Goal: Check status

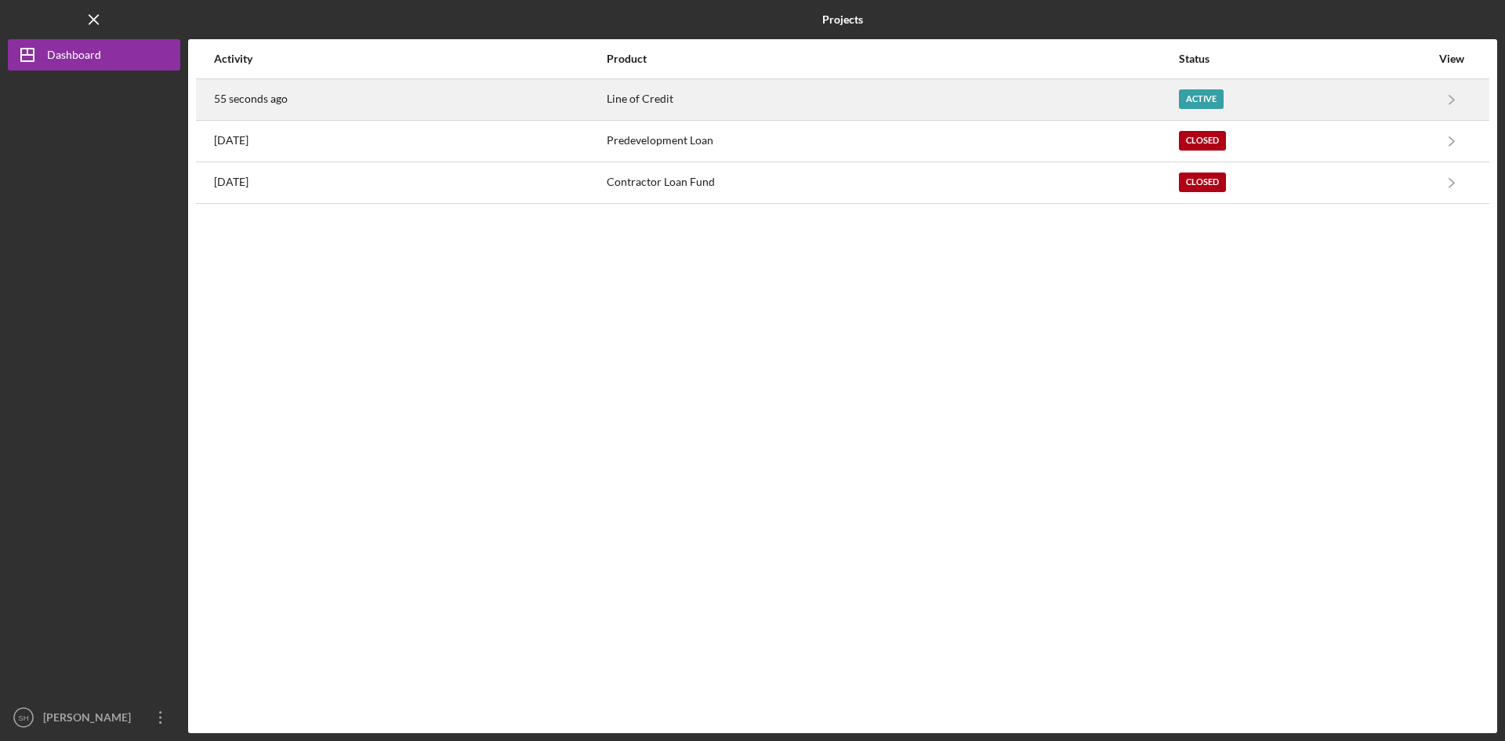
click at [1206, 92] on div "Active" at bounding box center [1201, 99] width 45 height 20
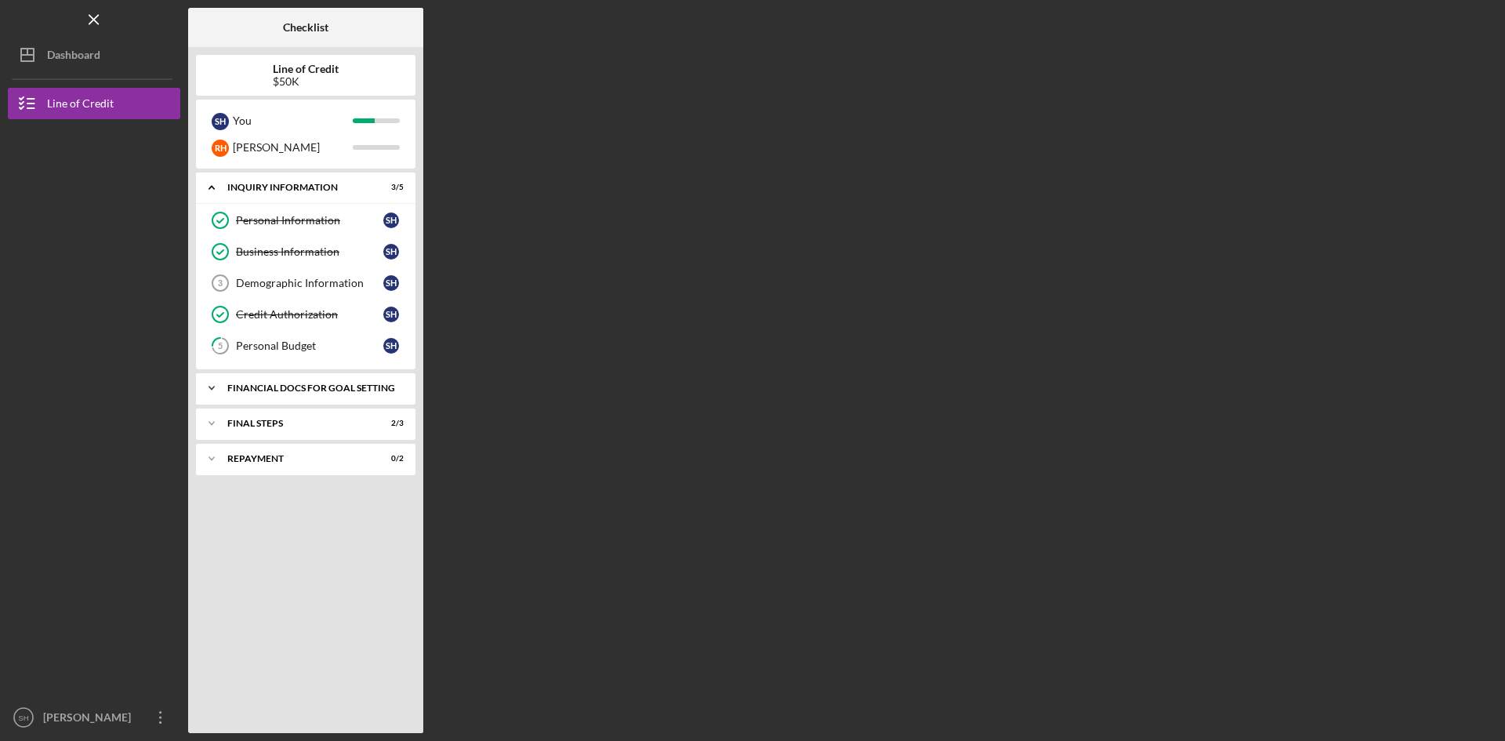
click at [326, 382] on div "Icon/Expander Financial Docs for Goal Setting 4 / 9" at bounding box center [305, 387] width 219 height 31
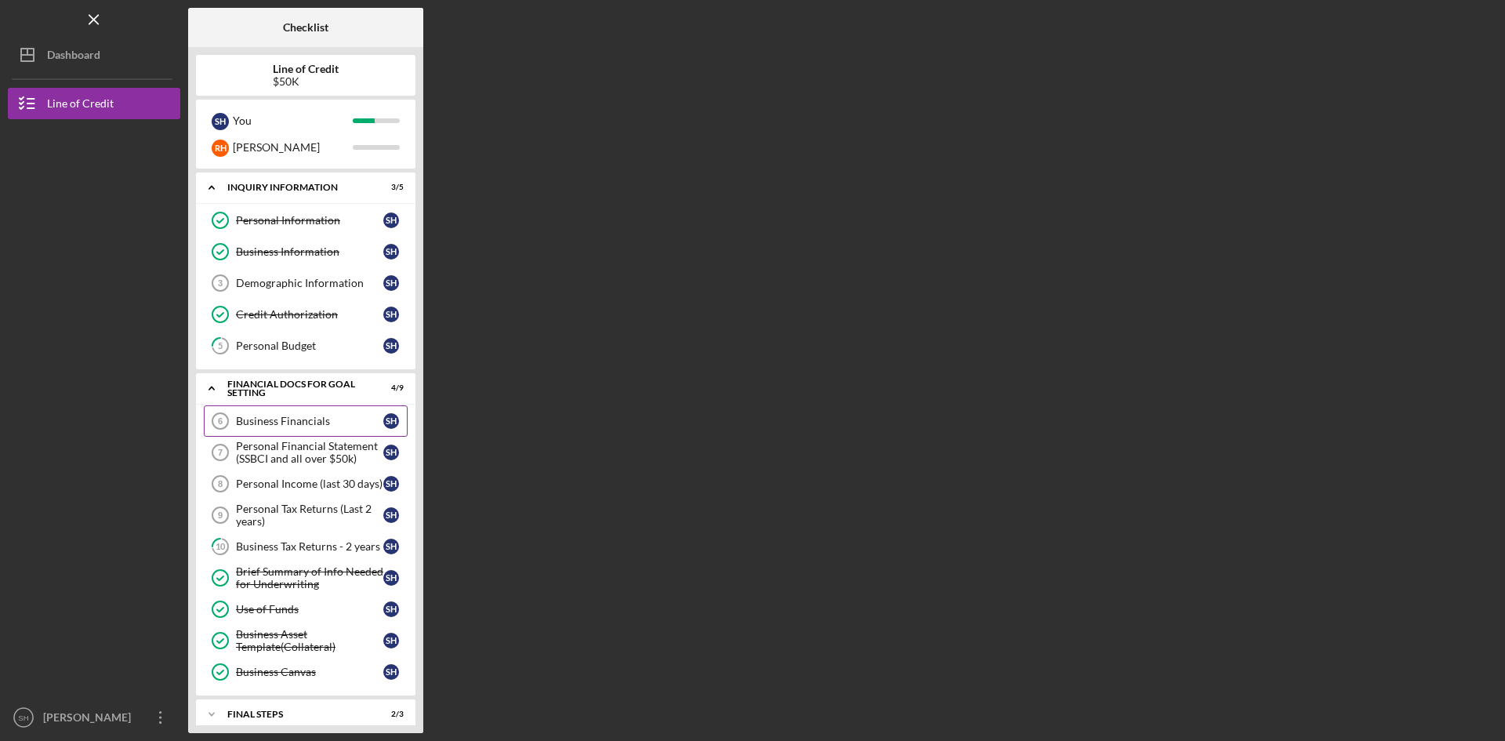
click at [317, 415] on div "Business Financials" at bounding box center [309, 421] width 147 height 13
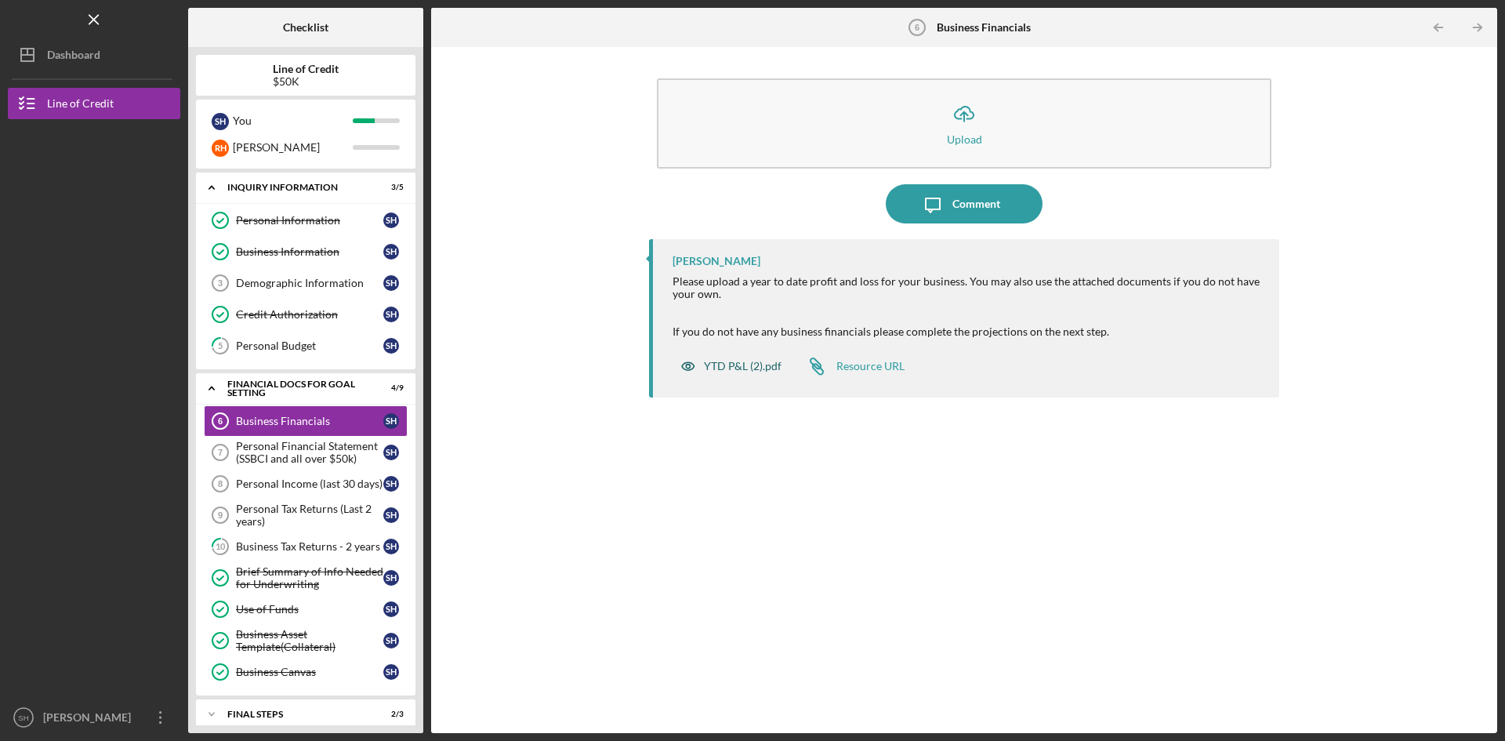
click at [761, 362] on div "YTD P&L (2).pdf" at bounding box center [743, 366] width 78 height 13
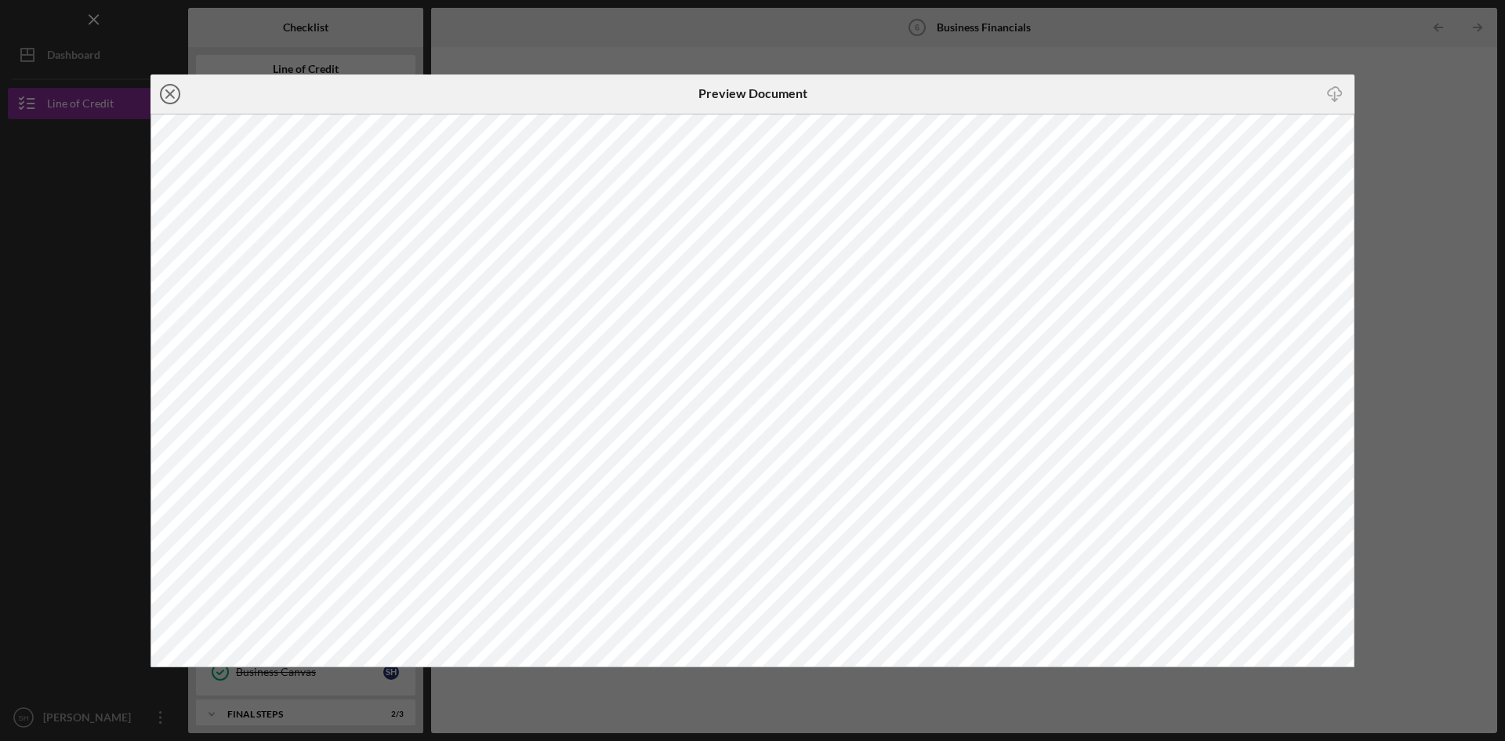
click at [168, 96] on line at bounding box center [170, 94] width 8 height 8
